Goal: Task Accomplishment & Management: Complete application form

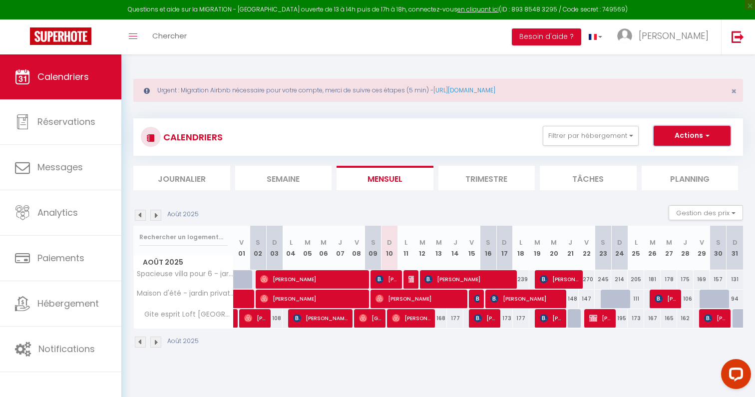
click at [704, 138] on span "button" at bounding box center [706, 135] width 6 height 10
click at [685, 158] on link "Nouvelle réservation" at bounding box center [681, 158] width 87 height 15
select select
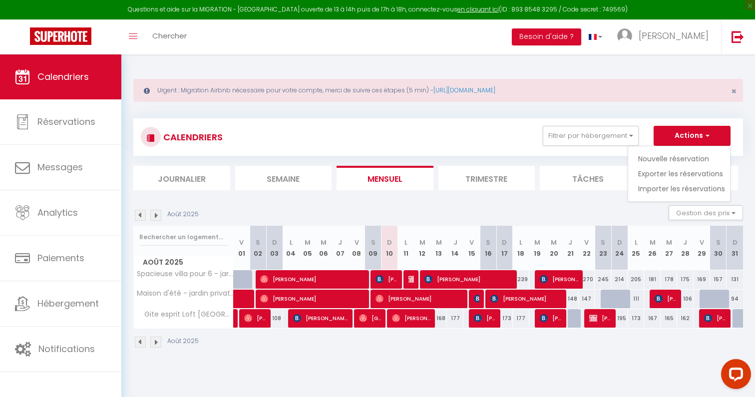
select select
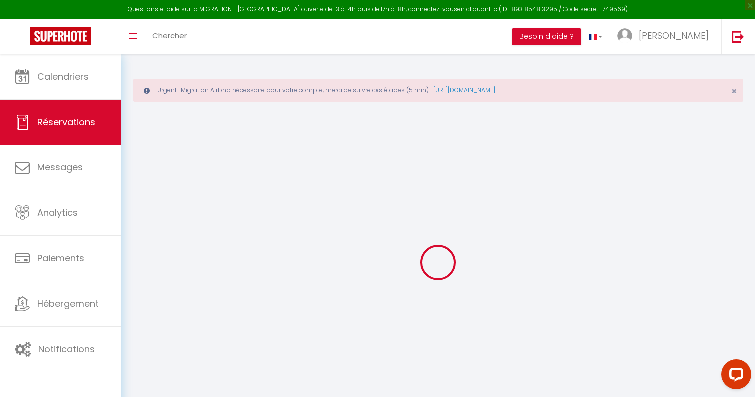
select select
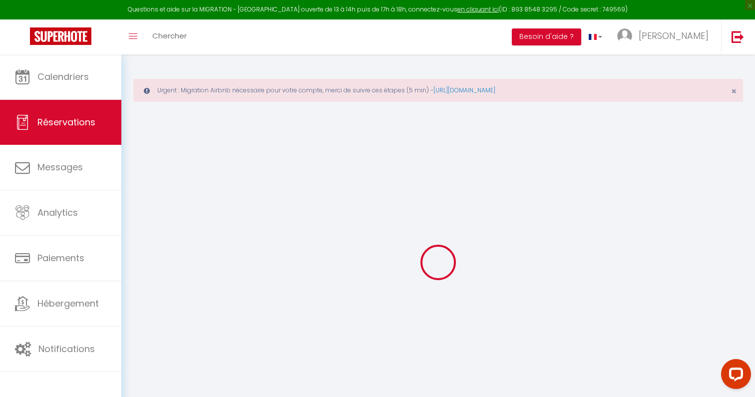
select select
checkbox input "false"
select select
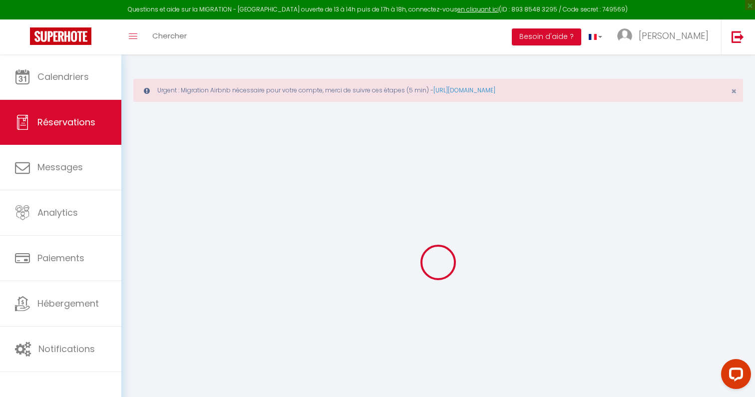
select select
checkbox input "false"
select select
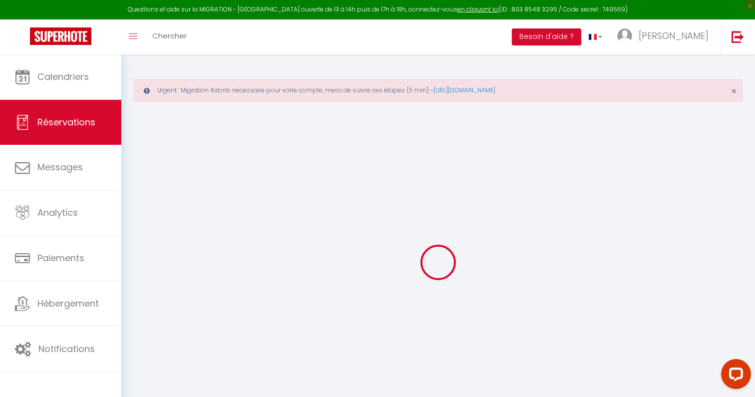
select select
checkbox input "false"
select select
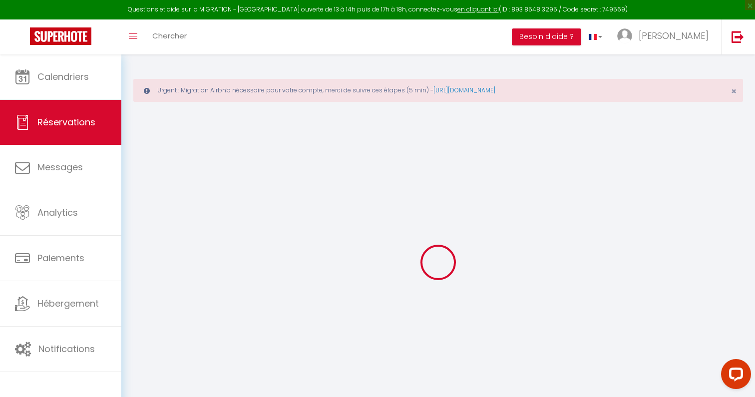
select select
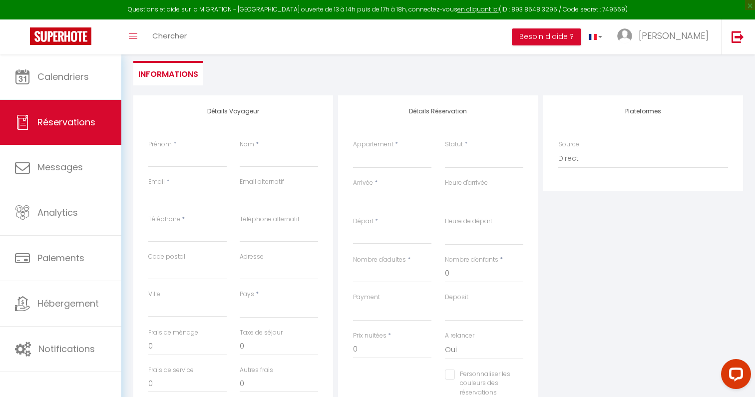
scroll to position [134, 0]
click at [383, 151] on select "Maison d'été - jardin privatif + piscine & plages Spacieuse villa pour 6 - jard…" at bounding box center [392, 156] width 78 height 19
select select "63623"
select select
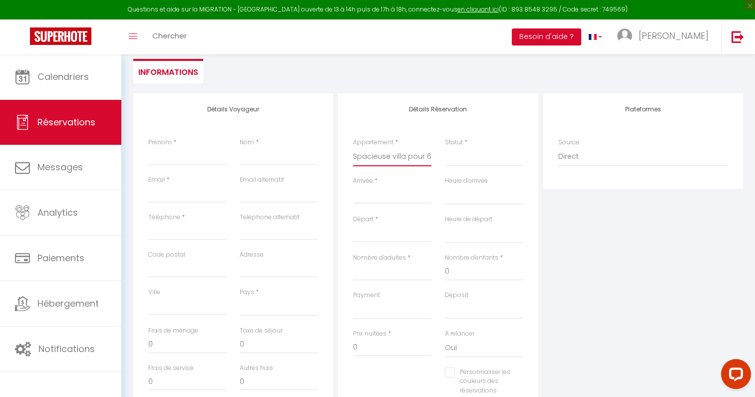
select select
checkbox input "false"
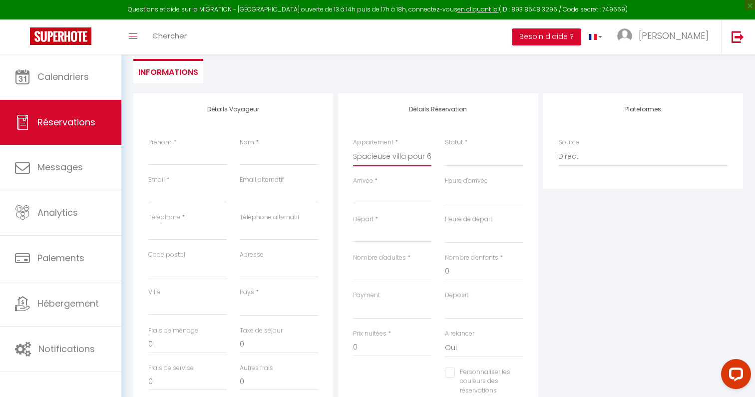
select select
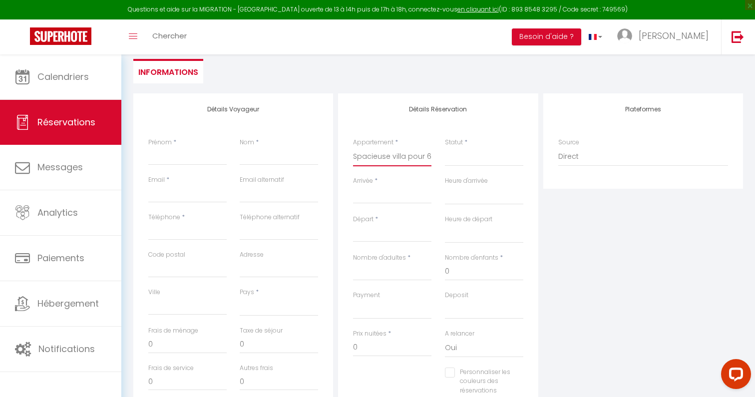
select select
checkbox input "false"
click at [456, 153] on select "Confirmé Non Confirmé [PERSON_NAME] par le voyageur No Show Request" at bounding box center [484, 156] width 78 height 19
select select "1"
select select
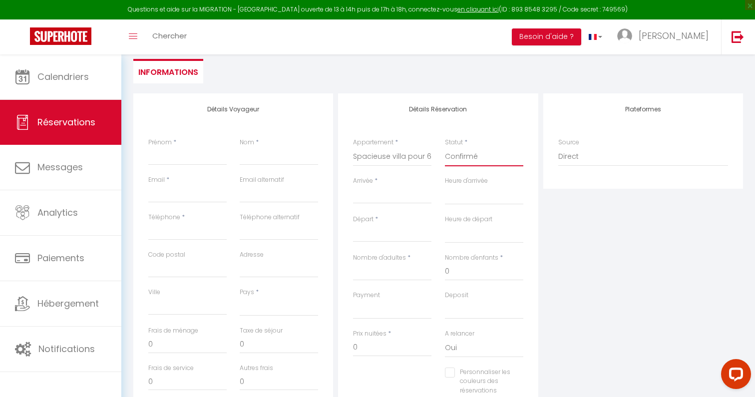
select select
checkbox input "false"
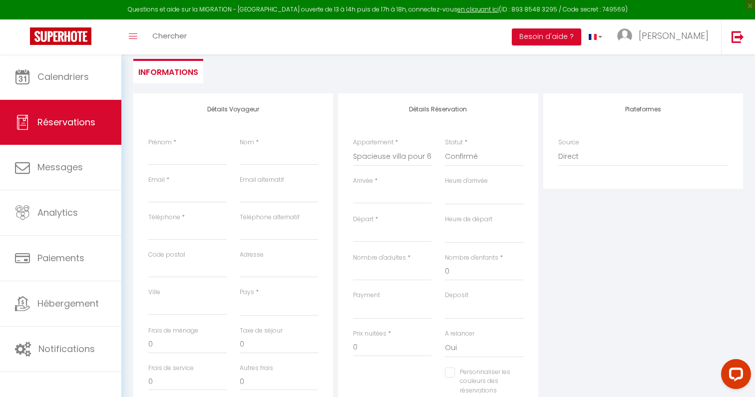
click at [391, 193] on input "Arrivée" at bounding box center [392, 195] width 78 height 13
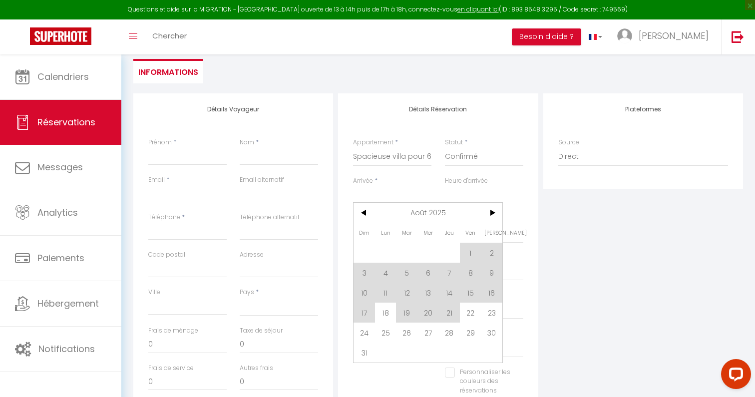
click at [341, 194] on div "Détails Réservation Appartement * Maison d'été - jardin privatif + piscine & pl…" at bounding box center [438, 255] width 200 height 325
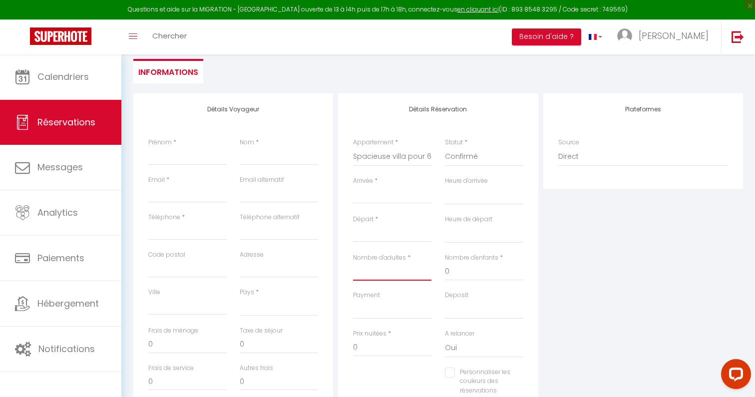
click at [378, 269] on input "Nombre d'adultes" at bounding box center [392, 272] width 78 height 18
type input "2"
select select
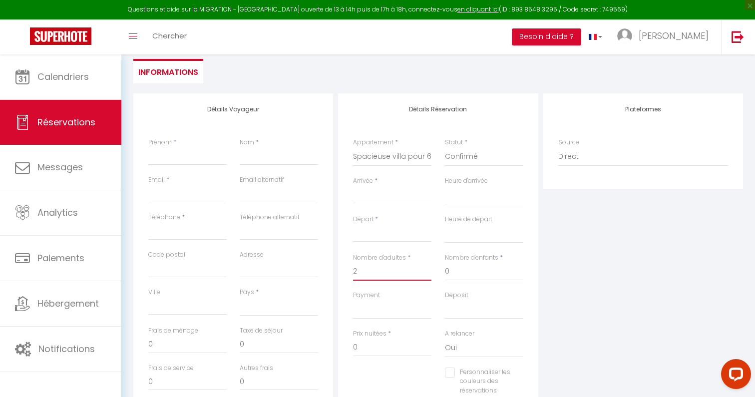
select select
checkbox input "false"
type input "2"
click at [395, 197] on input "Arrivée" at bounding box center [392, 195] width 78 height 13
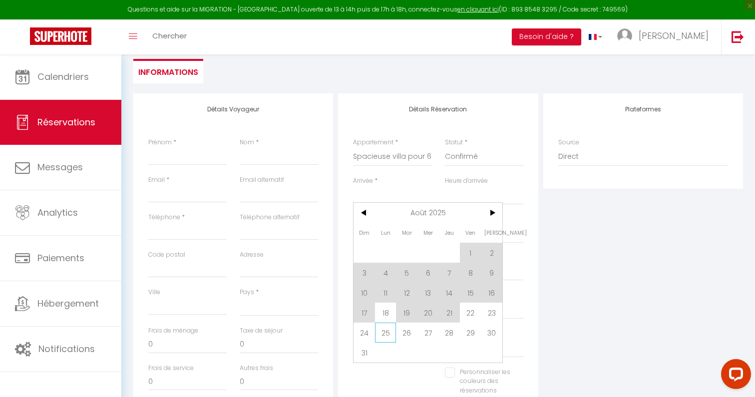
click at [388, 330] on span "25" at bounding box center [385, 333] width 21 height 20
select select
type input "Lun 25 Août 2025"
select select
type input "[DATE]"
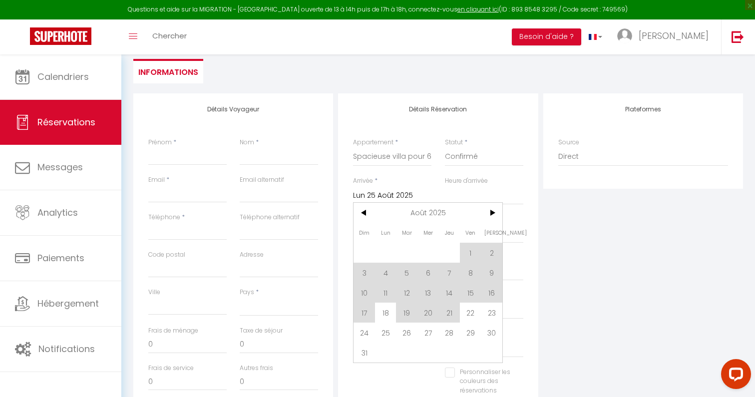
select select
checkbox input "false"
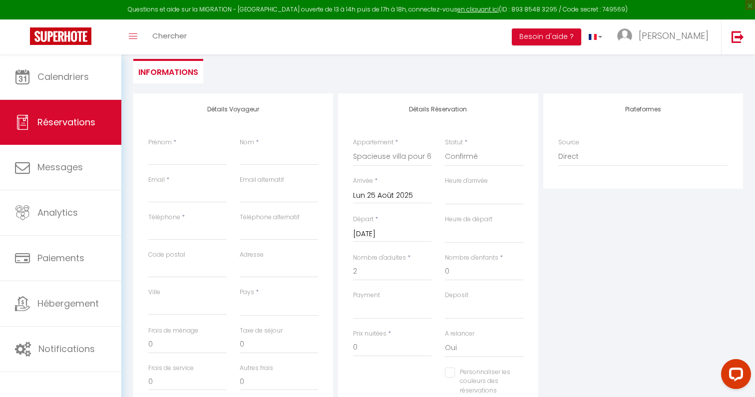
select select
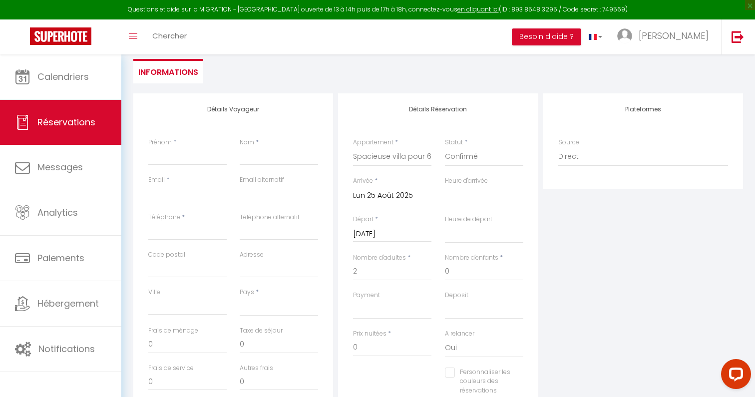
checkbox input "false"
click at [401, 236] on input "[DATE]" at bounding box center [392, 234] width 78 height 13
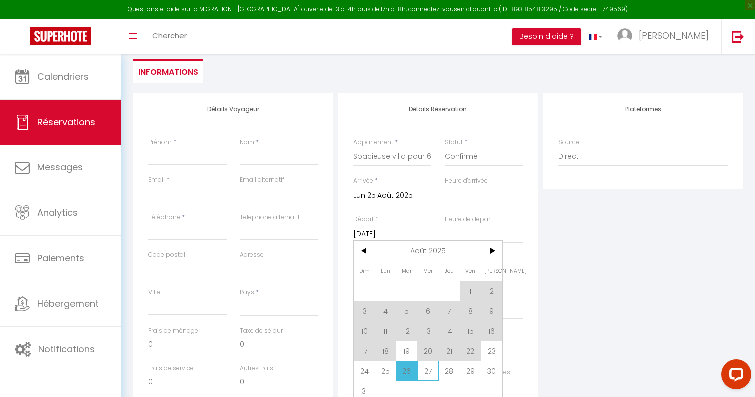
click at [431, 376] on span "27" at bounding box center [428, 371] width 21 height 20
select select
type input "Mer 27 Août 2025"
select select
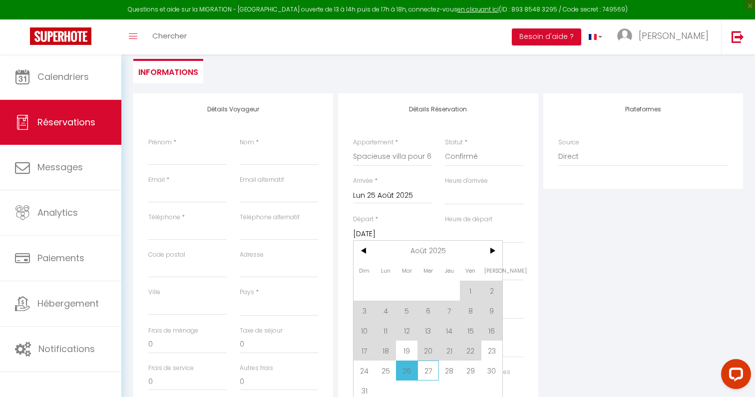
select select
checkbox input "false"
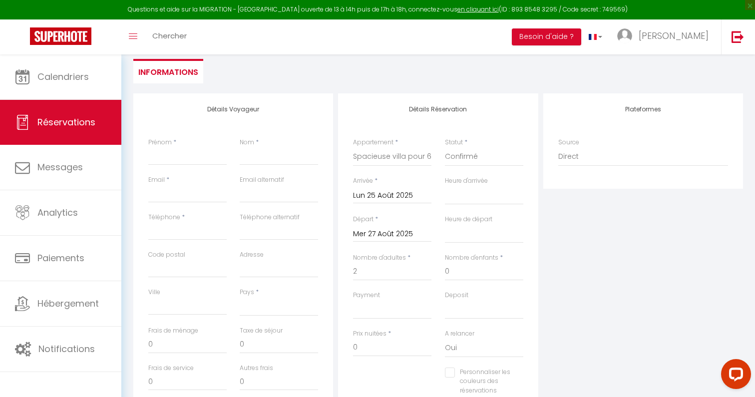
select select
type input "125"
type input "14.56"
select select
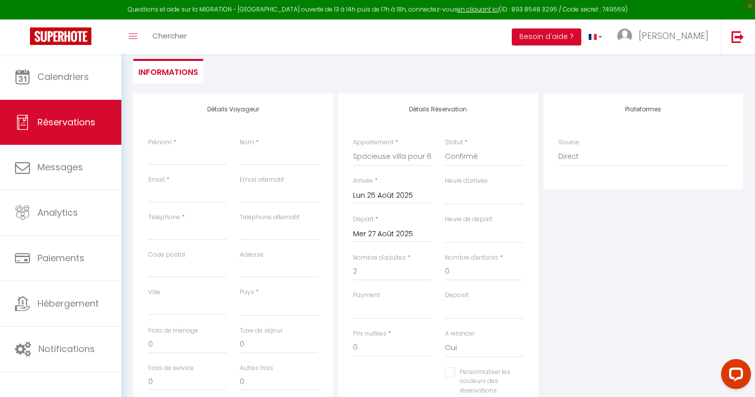
select select
type input "386"
checkbox input "false"
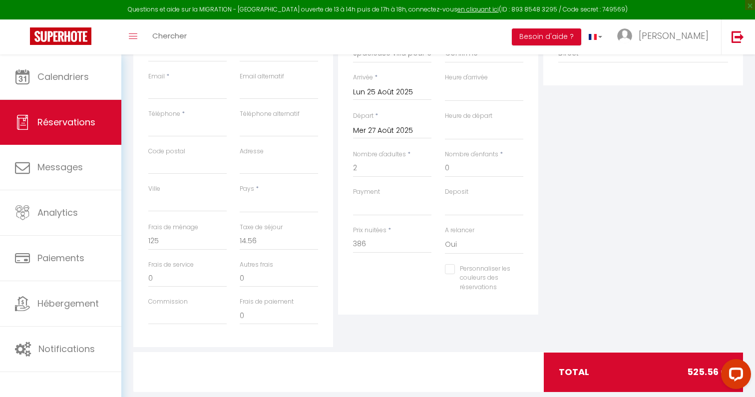
scroll to position [239, 0]
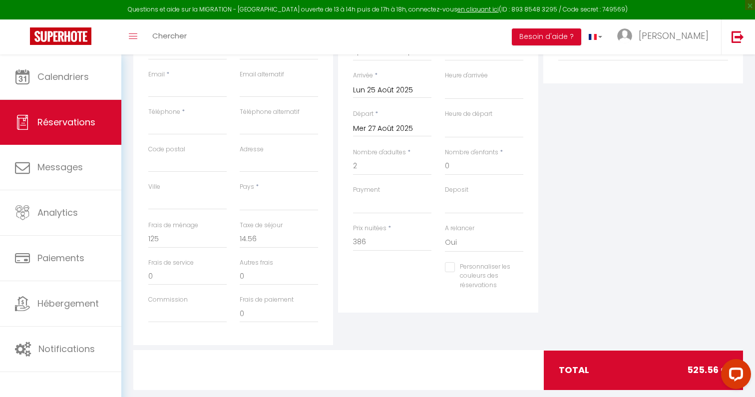
click at [459, 325] on div "Détails Réservation Appartement * Maison d'été - jardin privatif + piscine & pl…" at bounding box center [438, 166] width 205 height 357
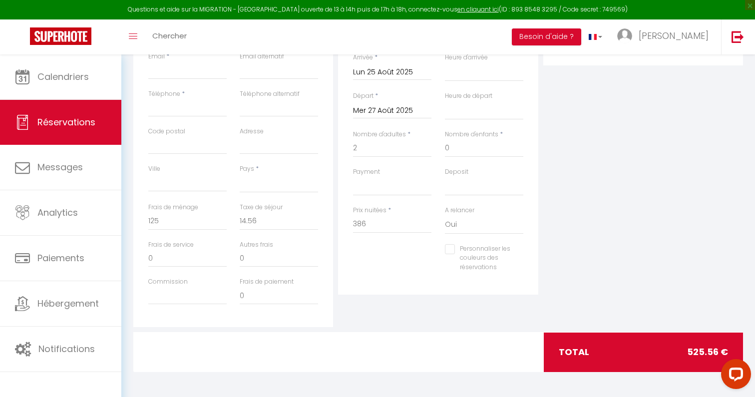
scroll to position [0, 0]
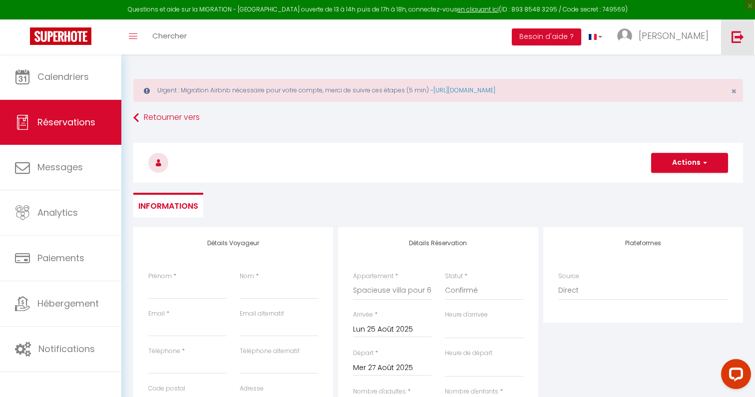
click at [744, 41] on link at bounding box center [737, 36] width 33 height 35
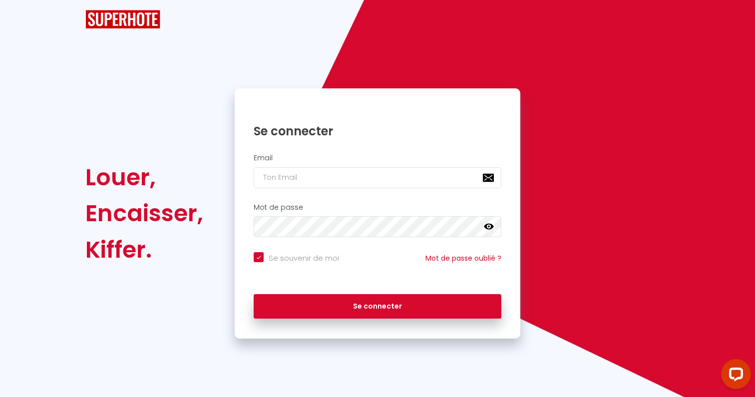
checkbox input "true"
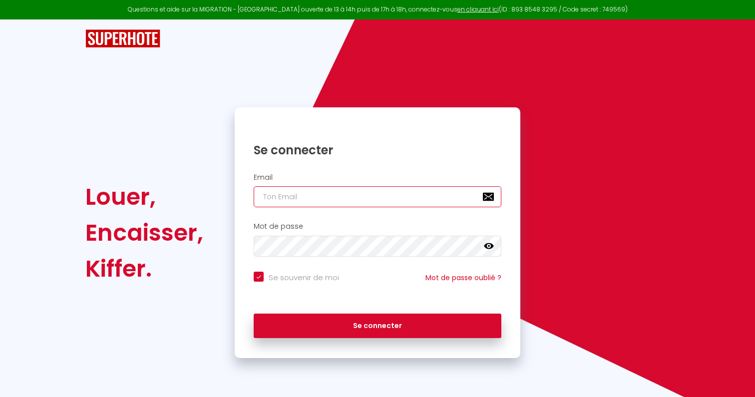
click at [437, 193] on input "email" at bounding box center [378, 196] width 248 height 21
paste input "[EMAIL_ADDRESS][DOMAIN_NAME]"
type input "contact@conciergerielacabane.fr"
checkbox input "true"
type input "contact@conciergerielacabane.fr"
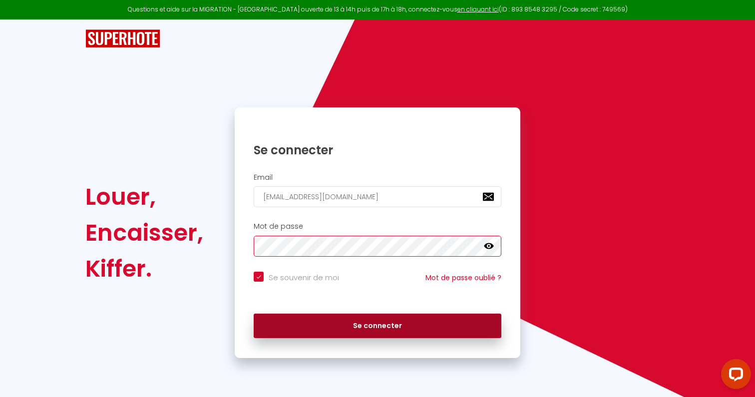
checkbox input "true"
click at [349, 329] on button "Se connecter" at bounding box center [378, 326] width 248 height 25
